Goal: Information Seeking & Learning: Compare options

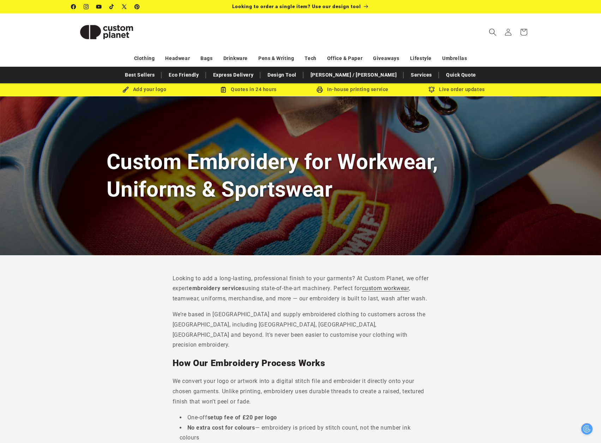
click at [489, 32] on icon "Search" at bounding box center [492, 31] width 7 height 7
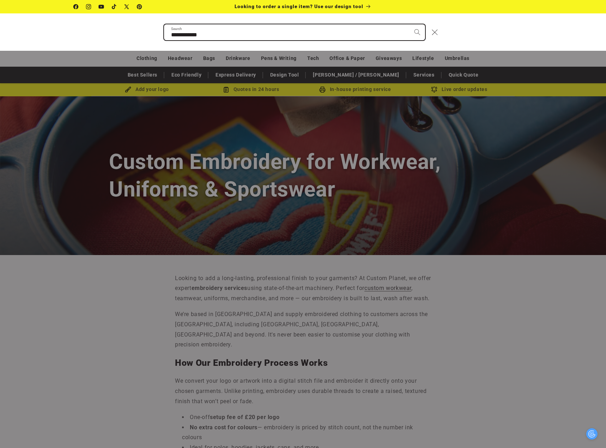
type input "**********"
click at [410, 24] on button "Search" at bounding box center [418, 32] width 16 height 16
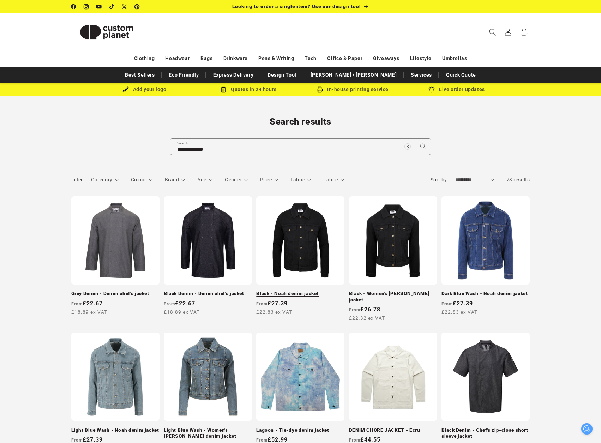
click at [311, 291] on link "Black - Noah denim jacket" at bounding box center [300, 294] width 88 height 6
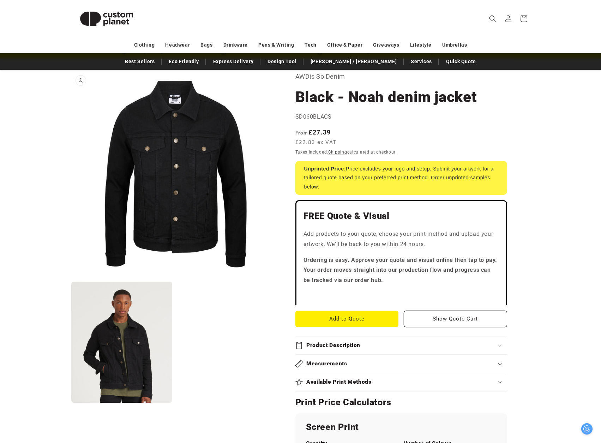
scroll to position [106, 0]
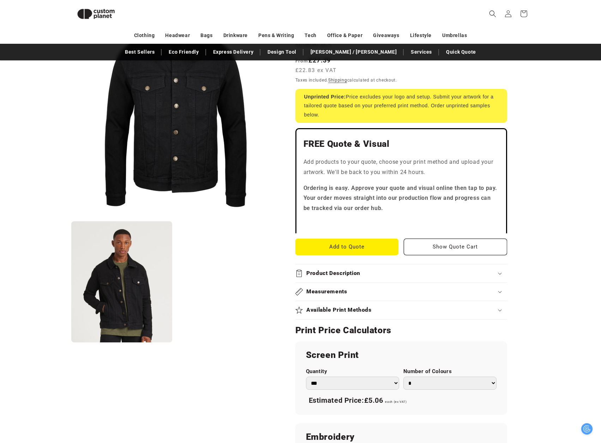
click at [334, 293] on h2 "Measurements" at bounding box center [326, 291] width 41 height 7
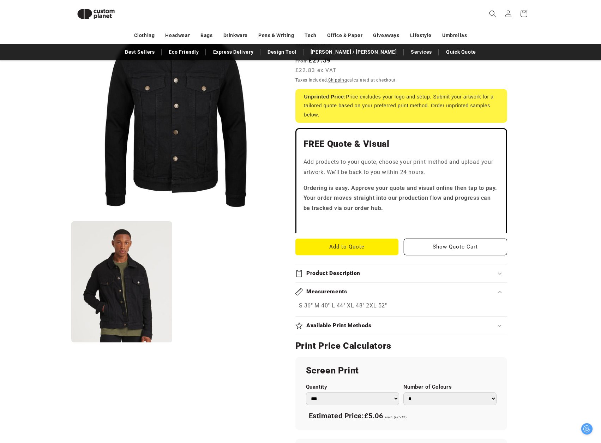
click at [364, 277] on summary "Product Description" at bounding box center [401, 273] width 212 height 18
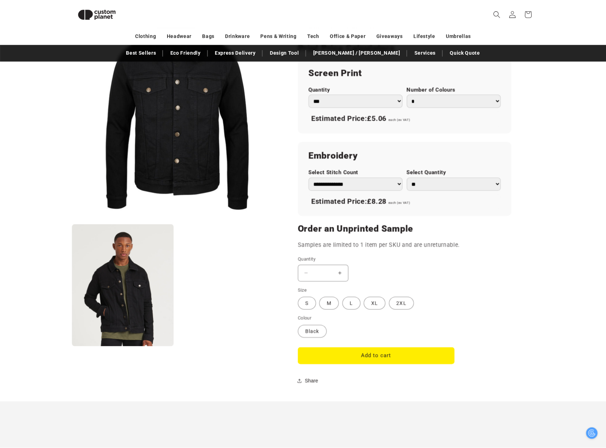
scroll to position [529, 0]
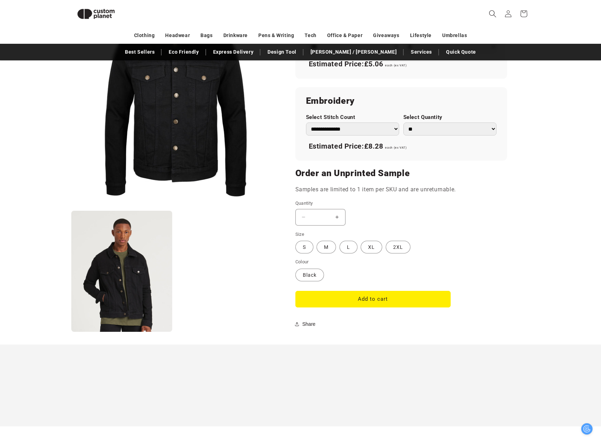
click at [491, 12] on icon "Search" at bounding box center [492, 13] width 7 height 7
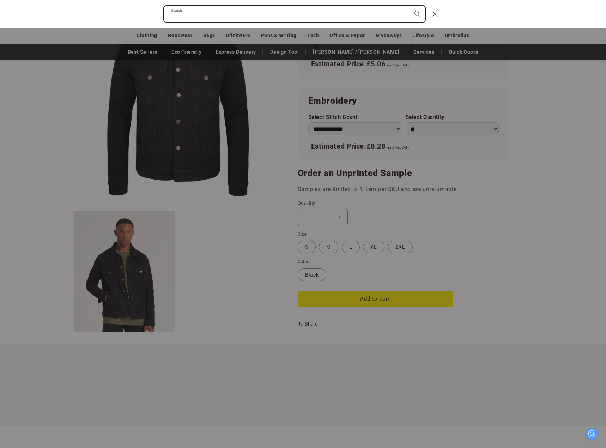
paste input "**********"
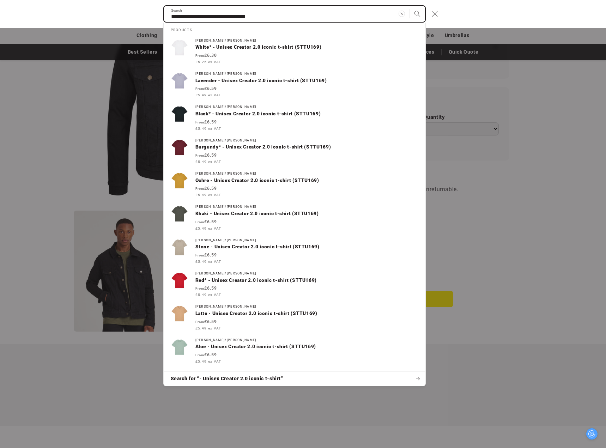
drag, startPoint x: 173, startPoint y: 17, endPoint x: 148, endPoint y: 18, distance: 25.5
click at [148, 18] on div "**********" at bounding box center [303, 14] width 606 height 28
type input "**********"
click at [410, 6] on button "Search" at bounding box center [418, 14] width 16 height 16
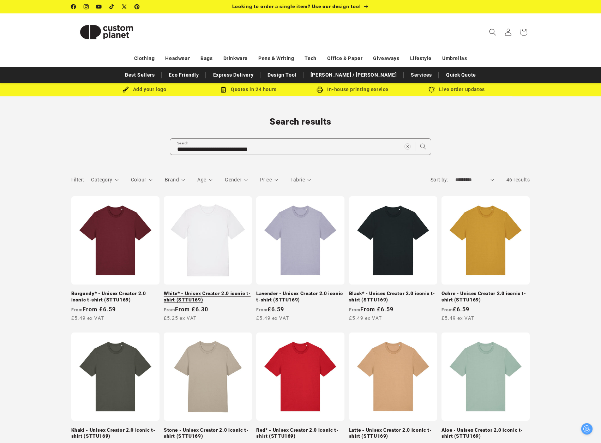
click at [217, 291] on link "White* - Unisex Creator 2.0 iconic t-shirt (STTU169)" at bounding box center [208, 297] width 88 height 12
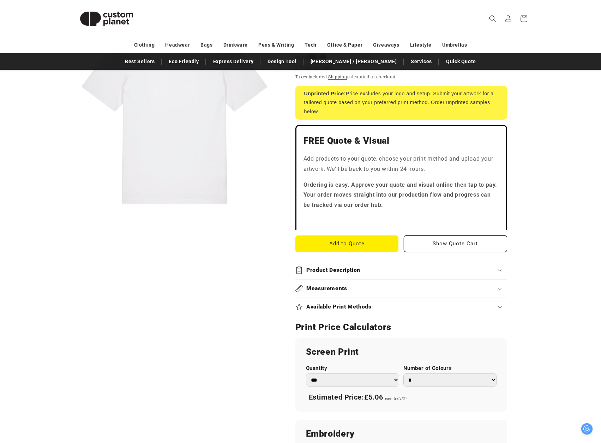
scroll to position [141, 0]
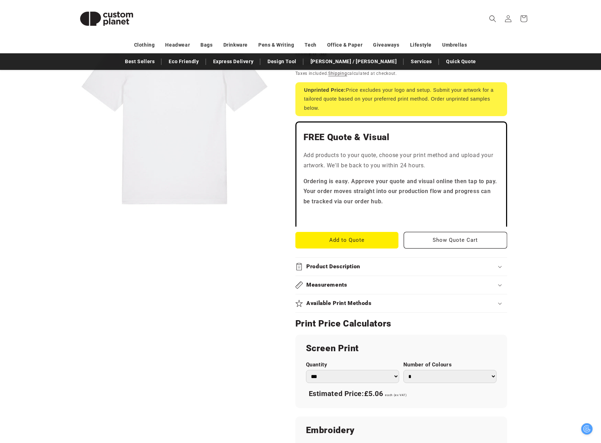
click at [374, 265] on div "Product Description" at bounding box center [401, 266] width 212 height 7
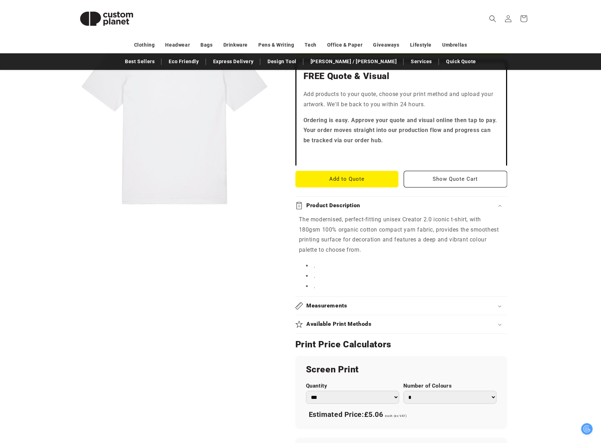
scroll to position [212, 0]
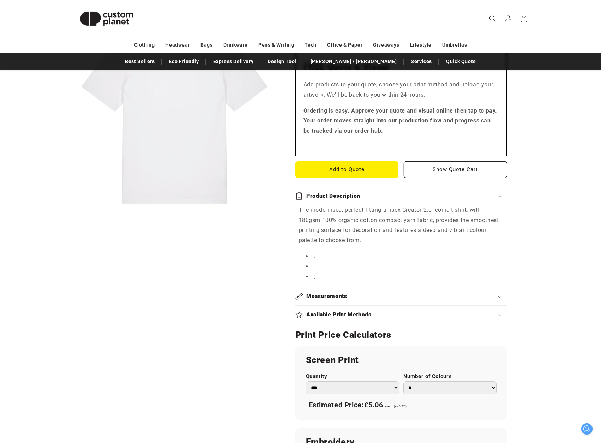
drag, startPoint x: 326, startPoint y: 252, endPoint x: 381, endPoint y: 286, distance: 64.4
click at [381, 286] on div "Product Description The modernised, perfect-fitting unisex Creator 2.0 iconic t…" at bounding box center [401, 237] width 212 height 101
click at [363, 297] on div "Measurements" at bounding box center [401, 296] width 212 height 7
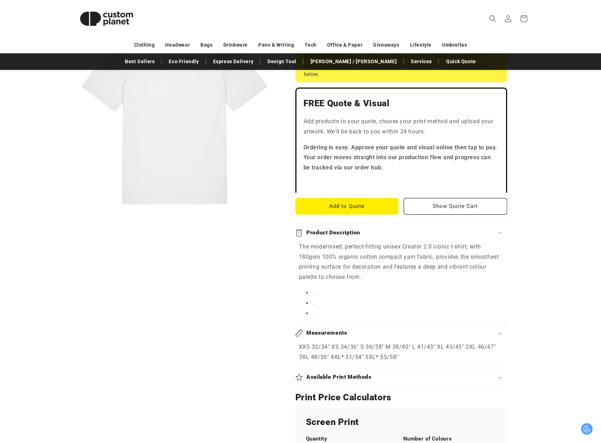
scroll to position [176, 0]
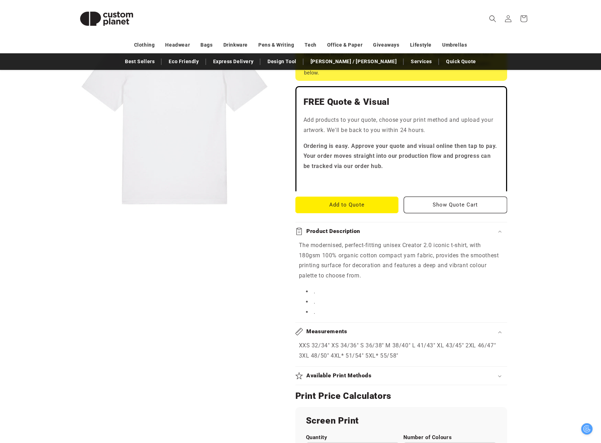
click at [301, 232] on icon at bounding box center [298, 231] width 5 height 7
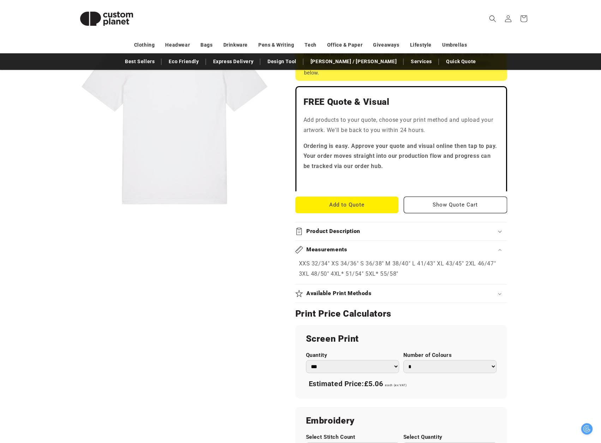
click at [399, 274] on p "XXS 32/34" XS 34/36" S 36/38" M 38/40" L 41/43" XL 43/45" 2XL 46/47" 3XL 48/50"…" at bounding box center [401, 269] width 205 height 20
